Goal: Communication & Community: Answer question/provide support

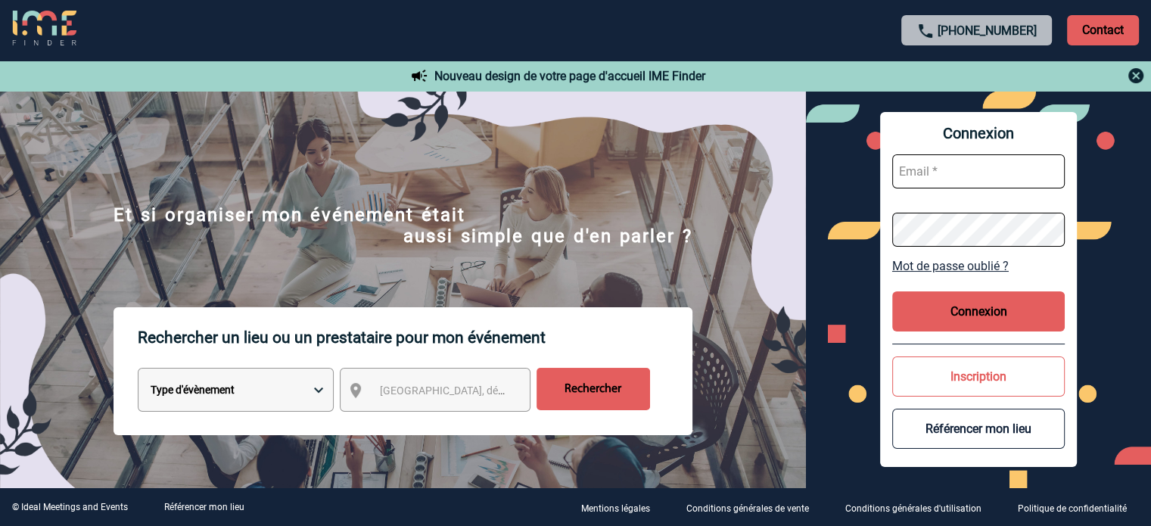
type input "broland@ime-groupe.com"
click at [986, 319] on button "Connexion" at bounding box center [978, 311] width 172 height 40
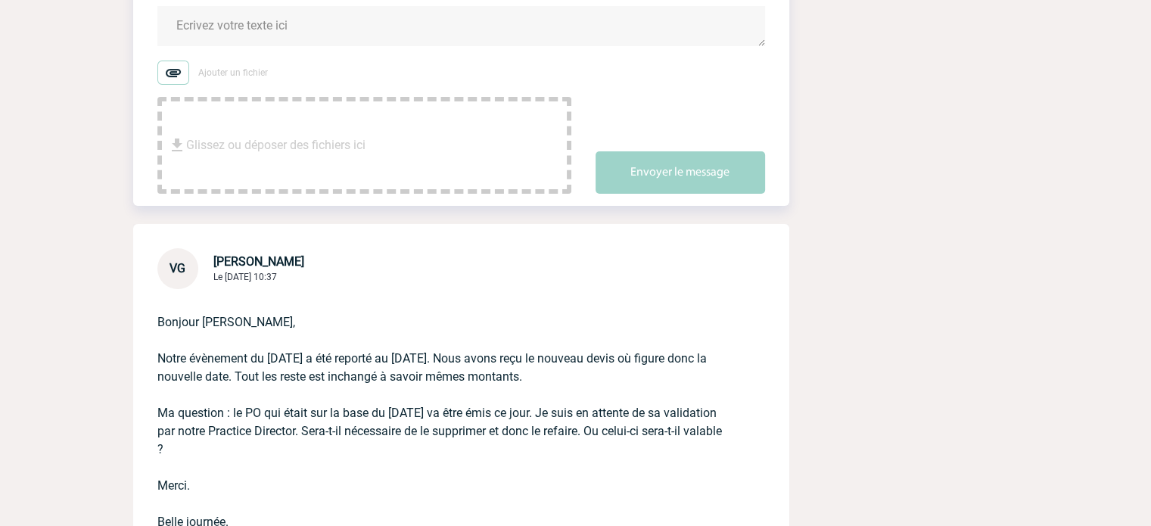
scroll to position [151, 0]
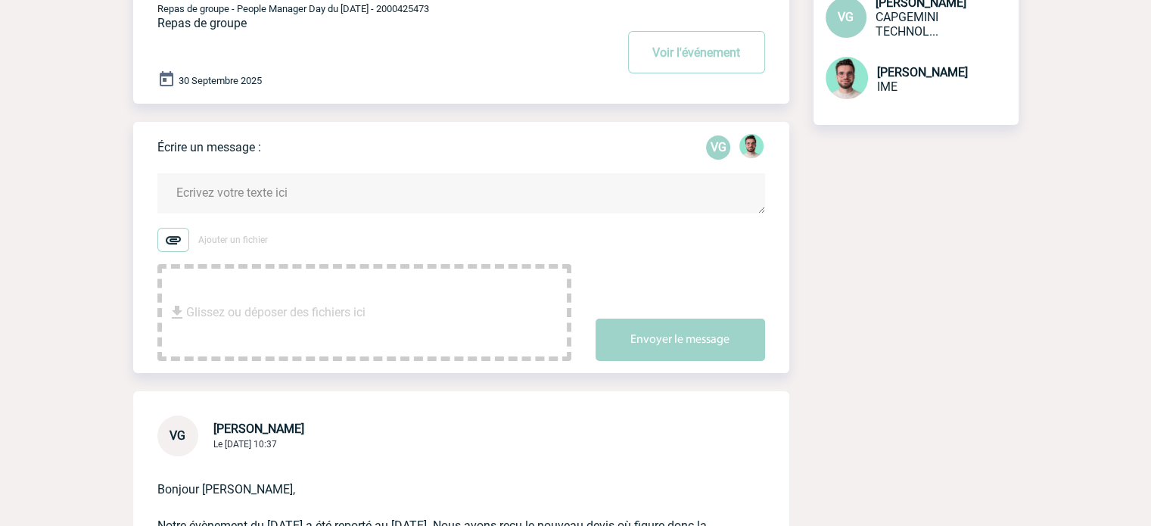
click at [251, 196] on textarea at bounding box center [460, 193] width 607 height 40
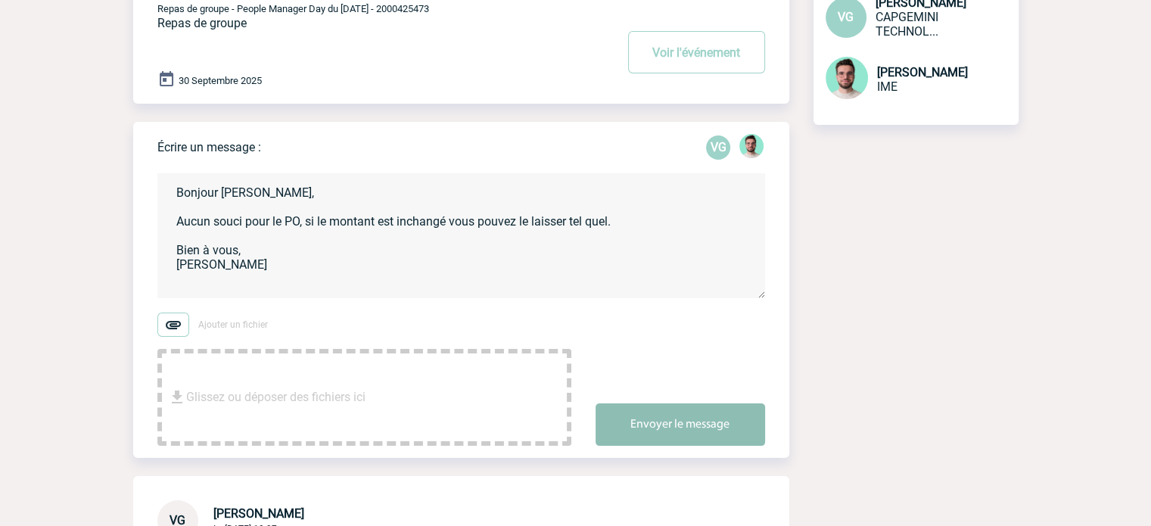
type textarea "Bonjour Valérie, Aucun souci pour le PO, si le montant est inchangé vous pouvez…"
click at [759, 411] on button "Envoyer le message" at bounding box center [679, 424] width 169 height 42
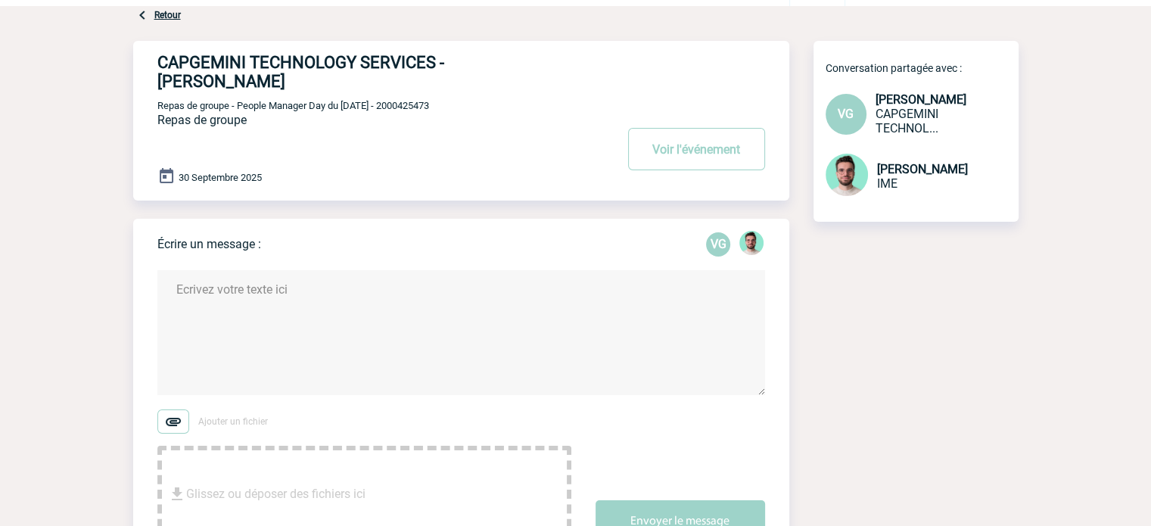
scroll to position [0, 0]
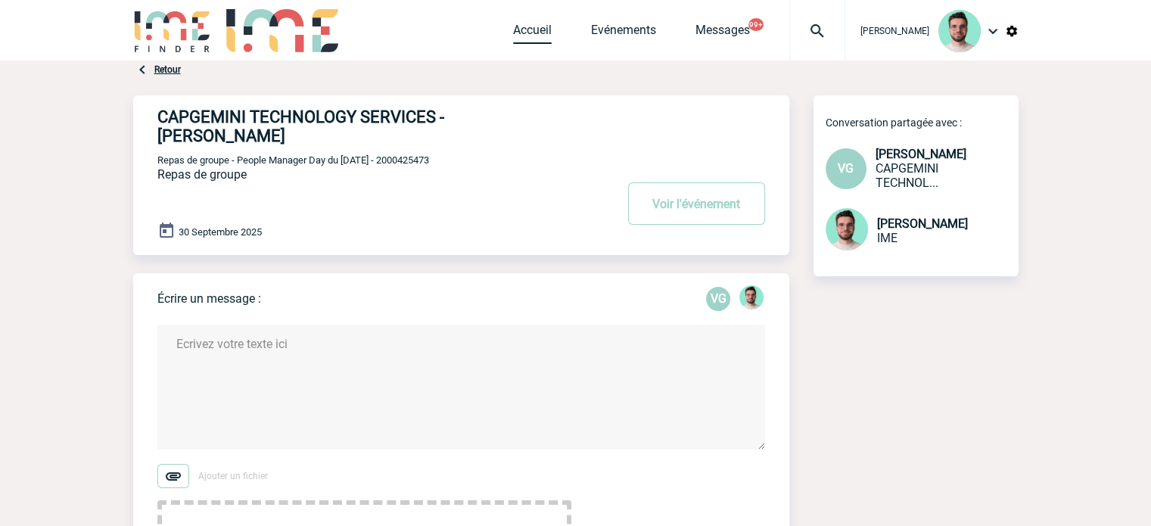
click at [513, 30] on link "Accueil" at bounding box center [532, 33] width 39 height 21
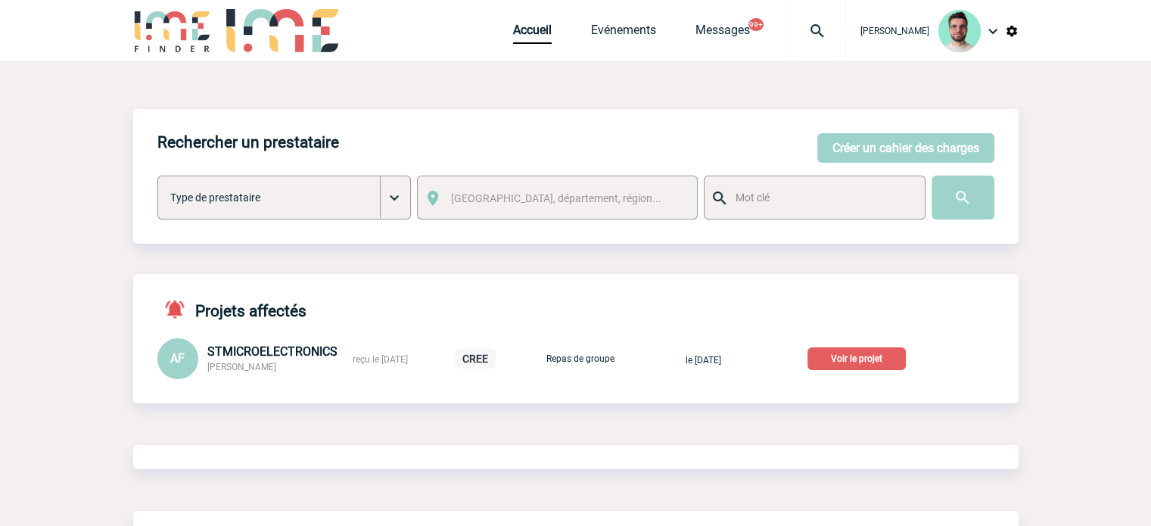
click at [915, 371] on div "AF STMICROELECTRONICS Aline FISCHER reçu le 17-09-2025 CREE Repas de groupe le …" at bounding box center [575, 358] width 885 height 41
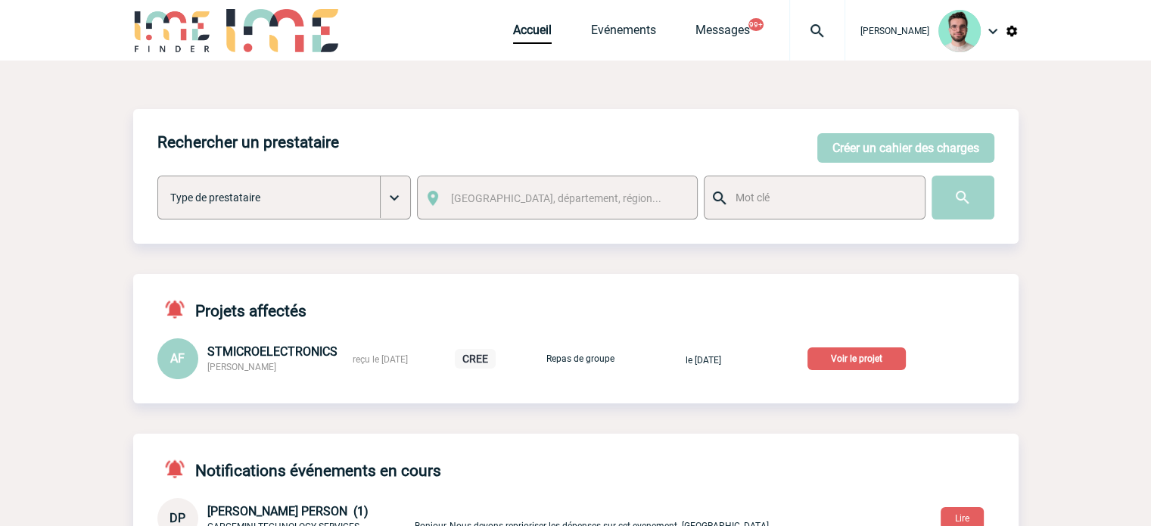
click at [897, 363] on p "Voir le projet" at bounding box center [856, 358] width 98 height 23
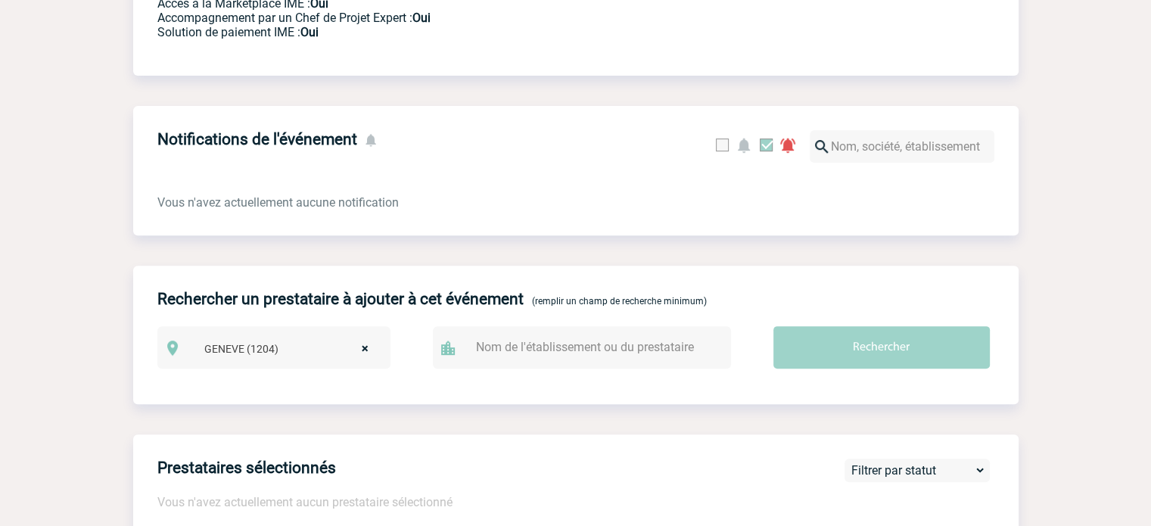
scroll to position [48, 0]
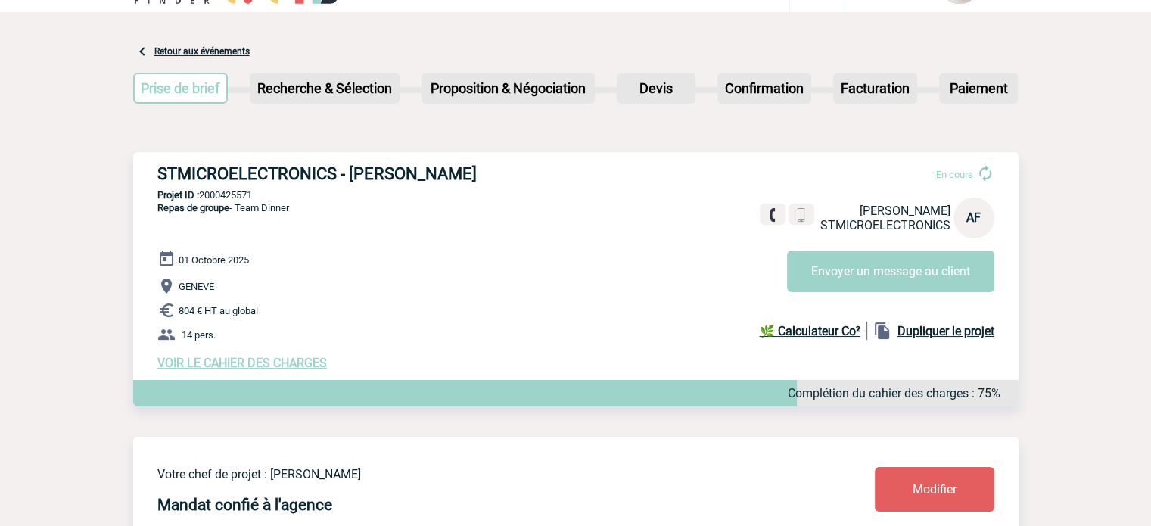
click at [265, 364] on span "VOIR LE CAHIER DES CHARGES" at bounding box center [241, 363] width 169 height 14
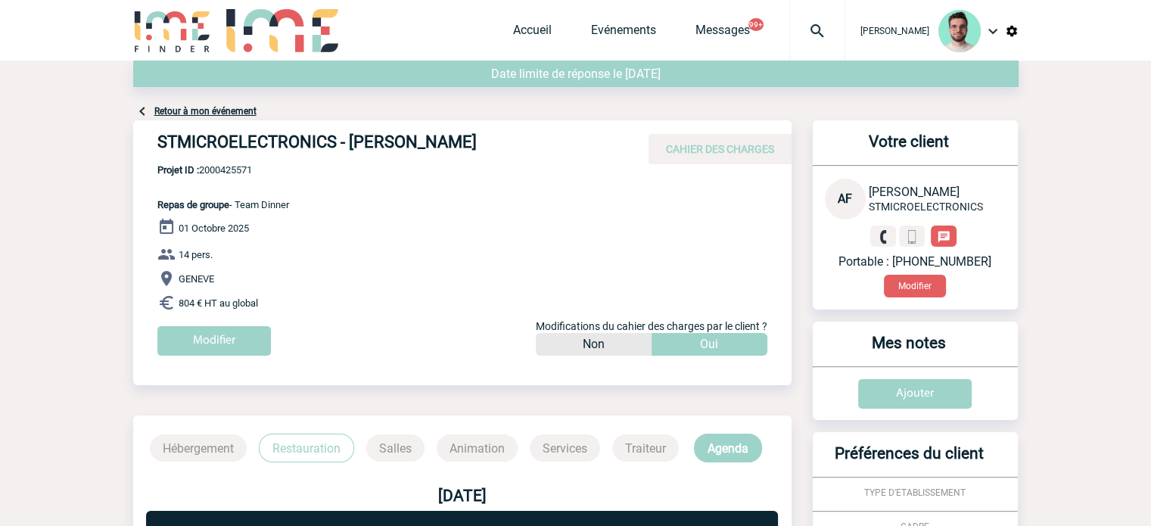
click at [287, 453] on p "Restauration" at bounding box center [306, 447] width 95 height 29
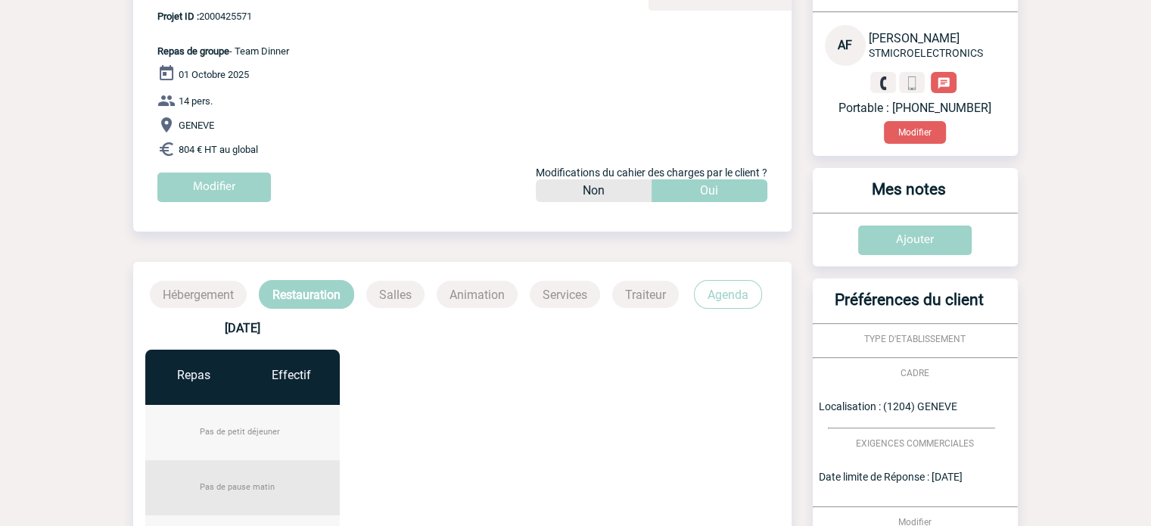
scroll to position [76, 0]
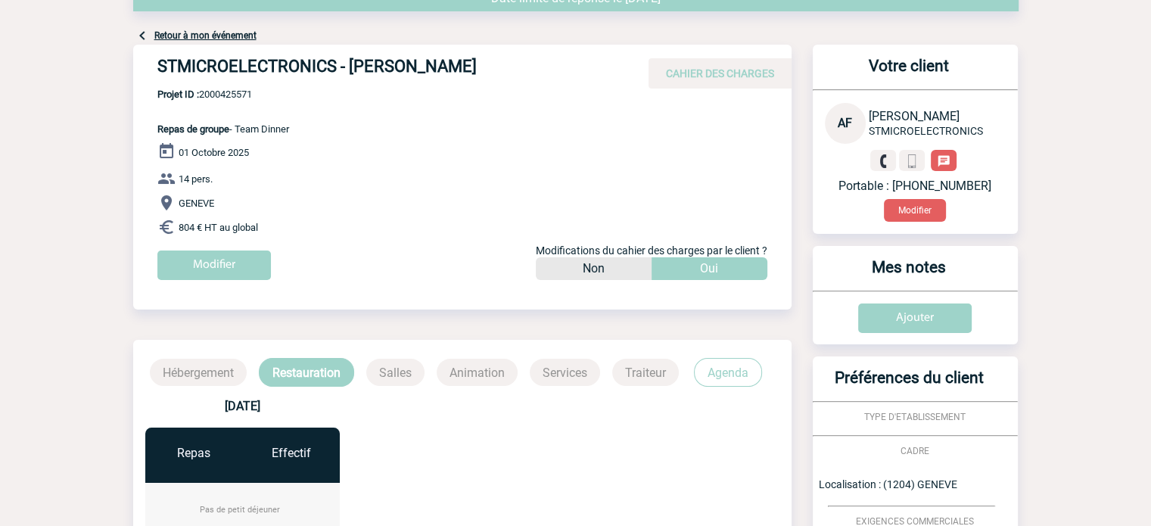
click at [198, 36] on link "Retour à mon événement" at bounding box center [205, 35] width 102 height 11
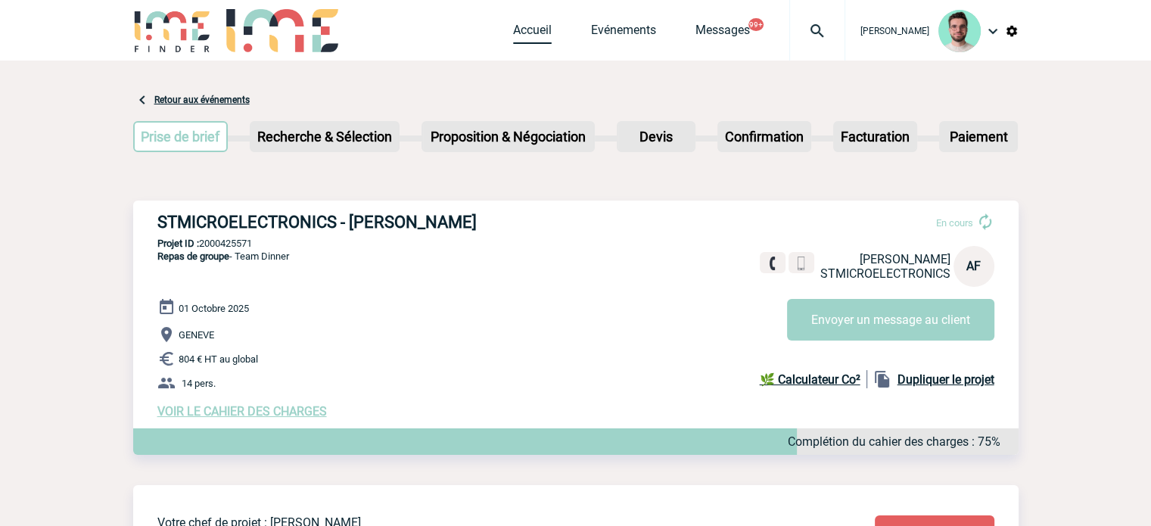
click at [539, 26] on link "Accueil" at bounding box center [532, 33] width 39 height 21
